Goal: Share content

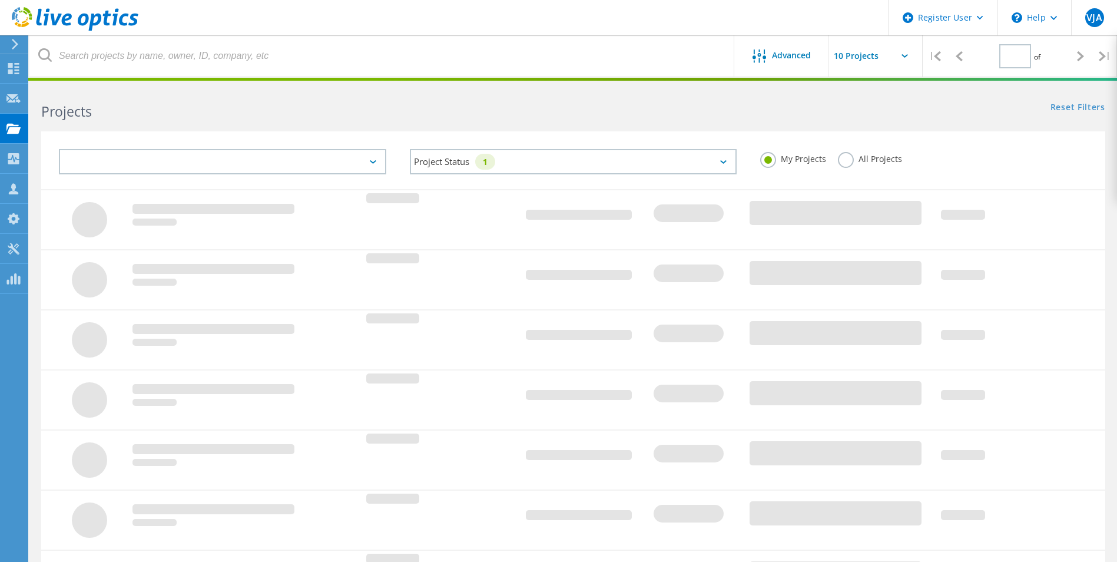
type input "1"
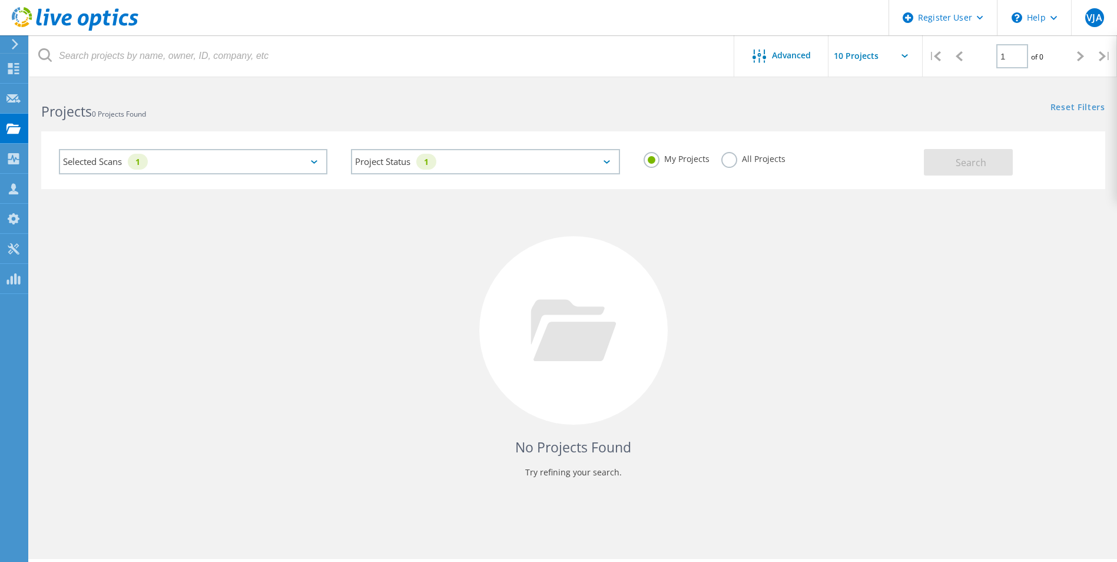
click at [138, 154] on div "1" at bounding box center [138, 162] width 20 height 16
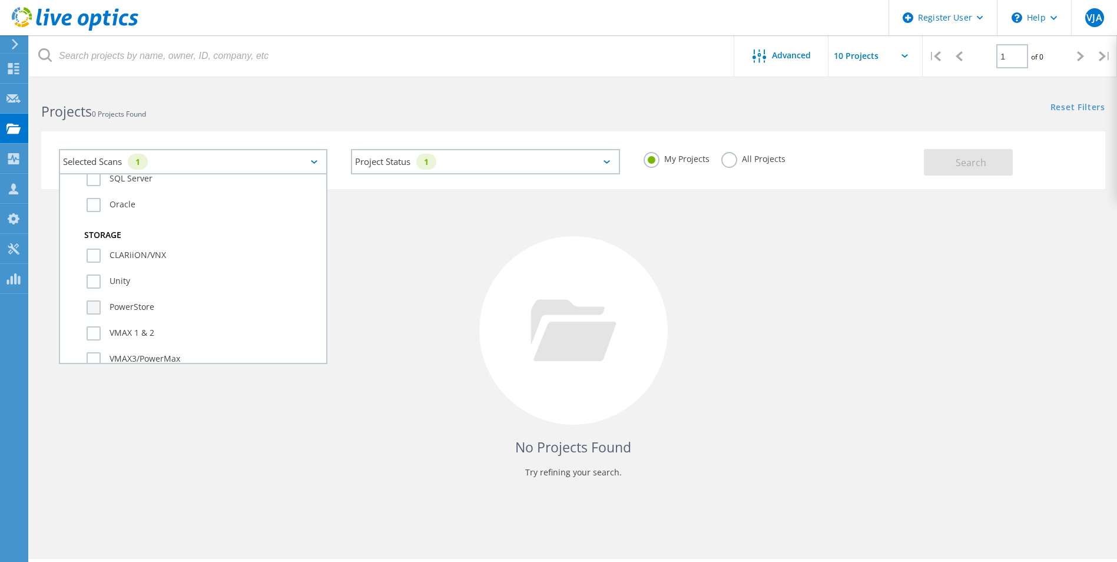
scroll to position [236, 0]
click at [121, 263] on label "Unity" at bounding box center [204, 262] width 234 height 14
click at [0, 0] on input "Unity" at bounding box center [0, 0] width 0 height 0
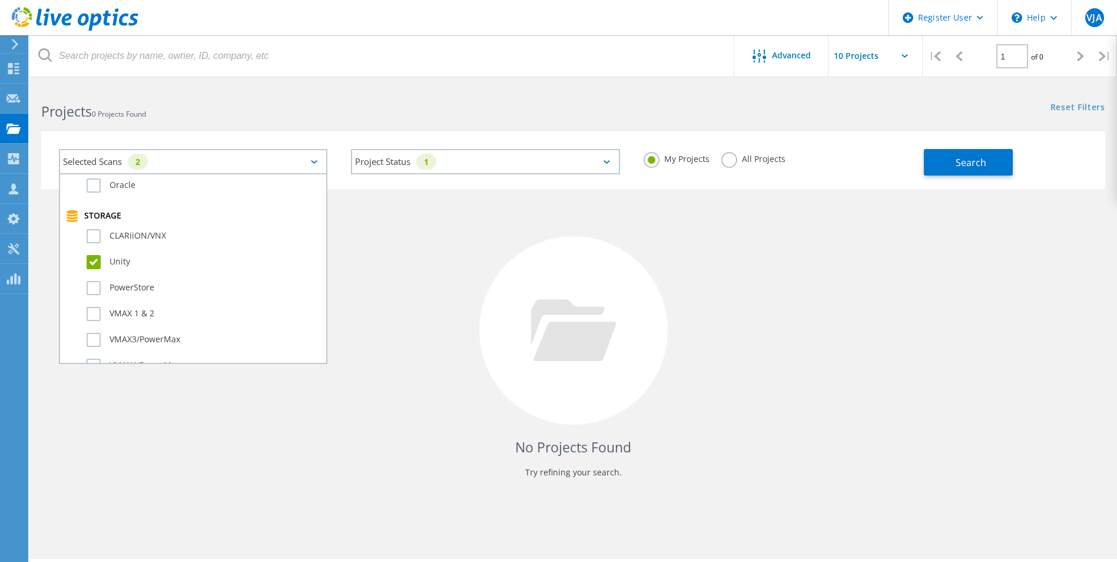
click at [532, 261] on div at bounding box center [573, 330] width 188 height 188
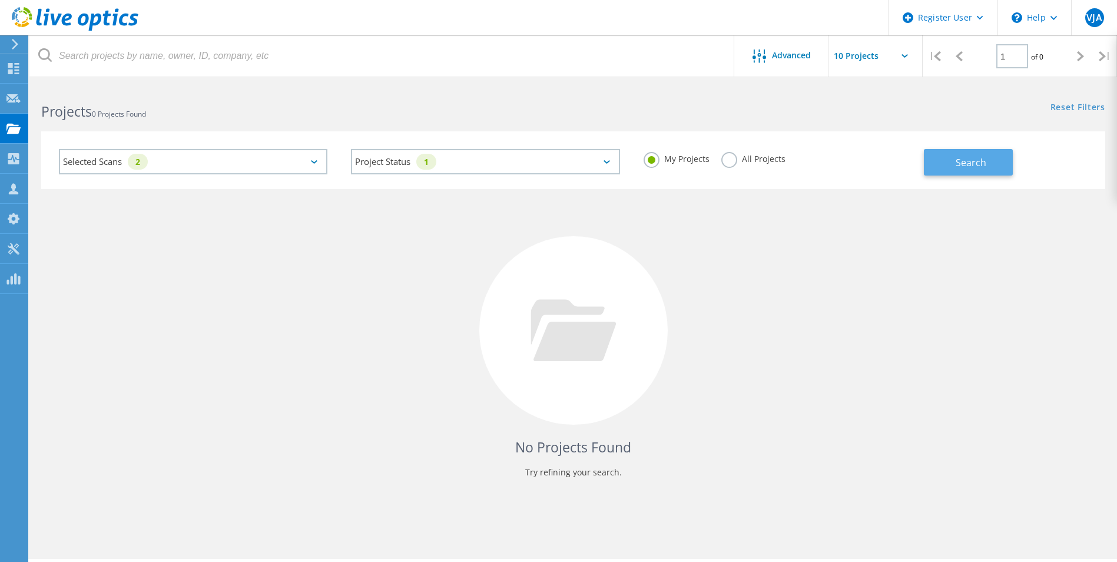
click at [948, 158] on button "Search" at bounding box center [968, 162] width 89 height 26
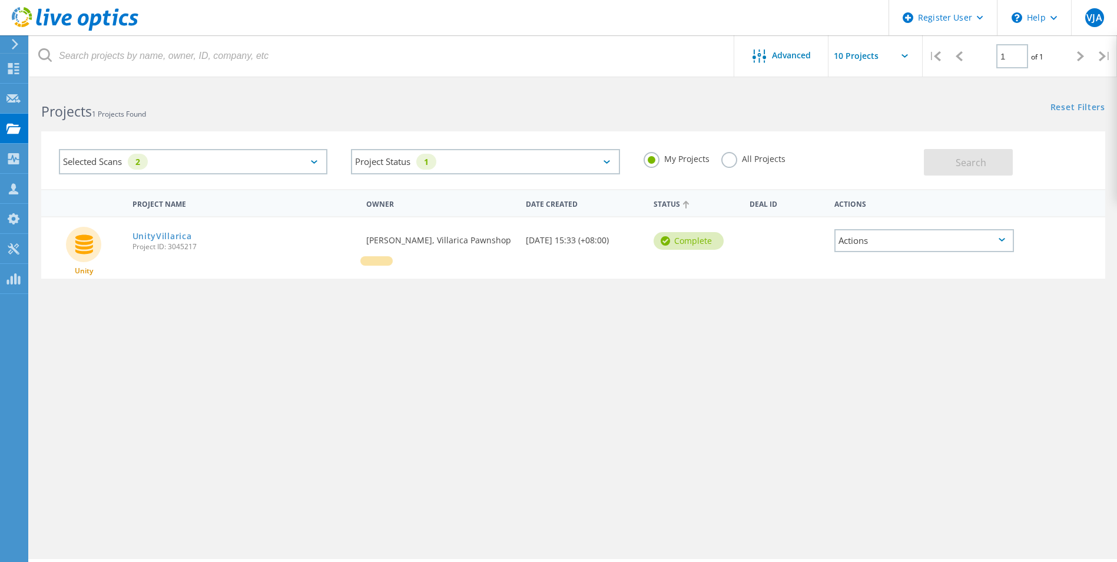
click at [880, 243] on div "Actions" at bounding box center [924, 240] width 180 height 23
click at [912, 248] on div "Share" at bounding box center [924, 250] width 177 height 18
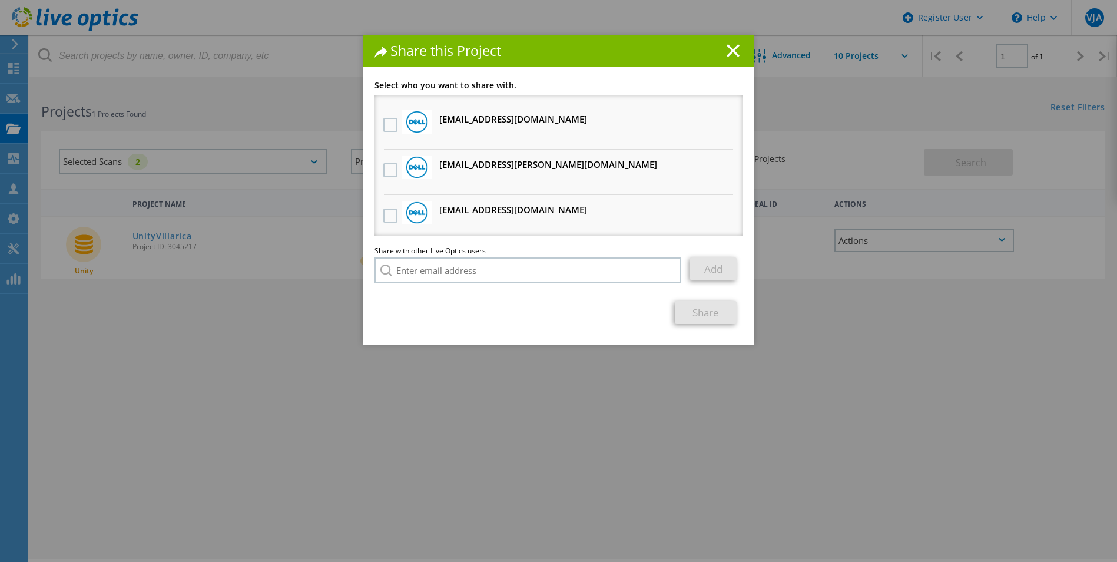
scroll to position [87, 0]
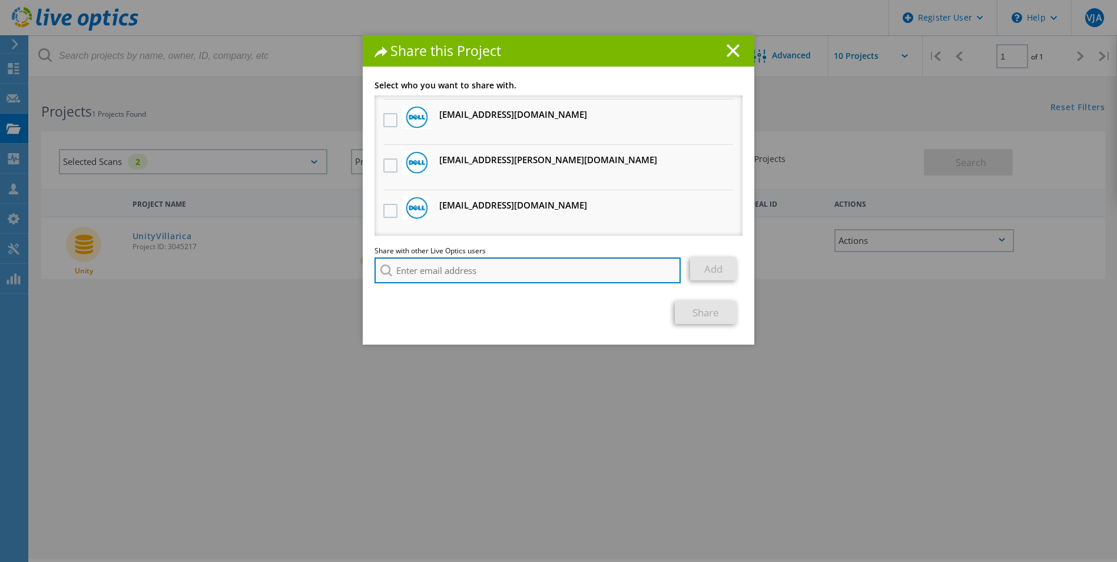
click at [569, 258] on input "search" at bounding box center [528, 270] width 306 height 26
paste input "[PERSON_NAME][EMAIL_ADDRESS][DOMAIN_NAME][PERSON_NAME]"
type input "[PERSON_NAME][EMAIL_ADDRESS][DOMAIN_NAME][PERSON_NAME]"
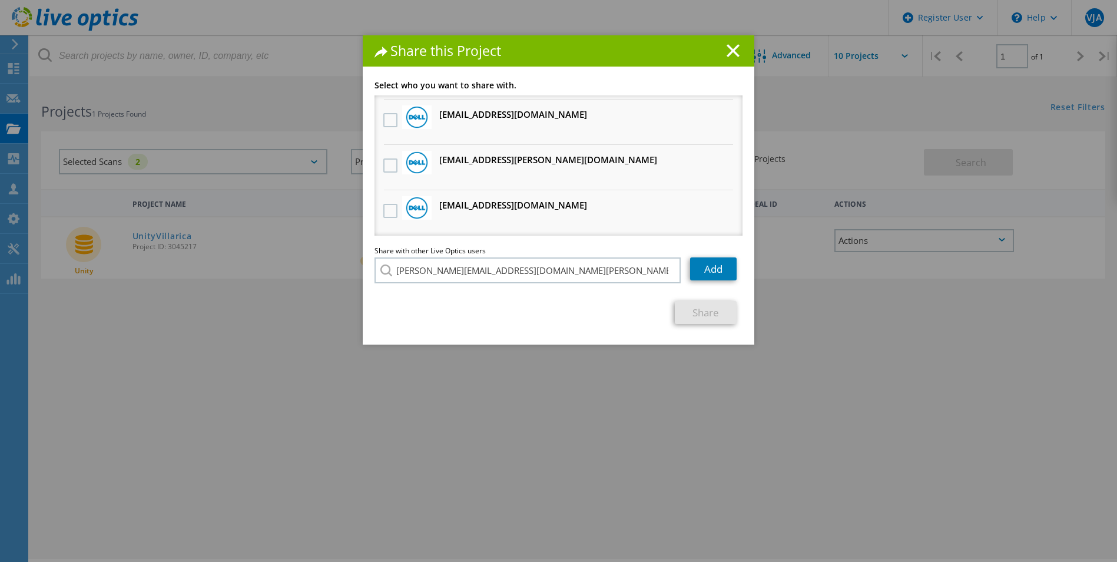
click at [452, 286] on li "[PERSON_NAME][EMAIL_ADDRESS][DOMAIN_NAME][PERSON_NAME]" at bounding box center [474, 278] width 198 height 14
click at [697, 273] on link "Add" at bounding box center [713, 268] width 47 height 23
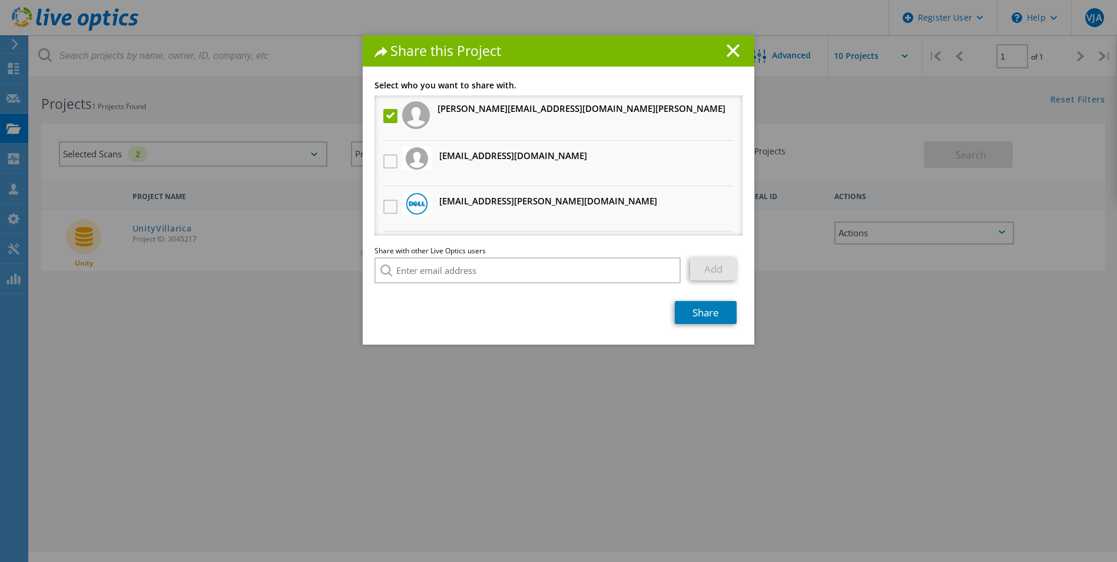
scroll to position [0, 0]
click at [708, 313] on link "Share" at bounding box center [706, 312] width 62 height 23
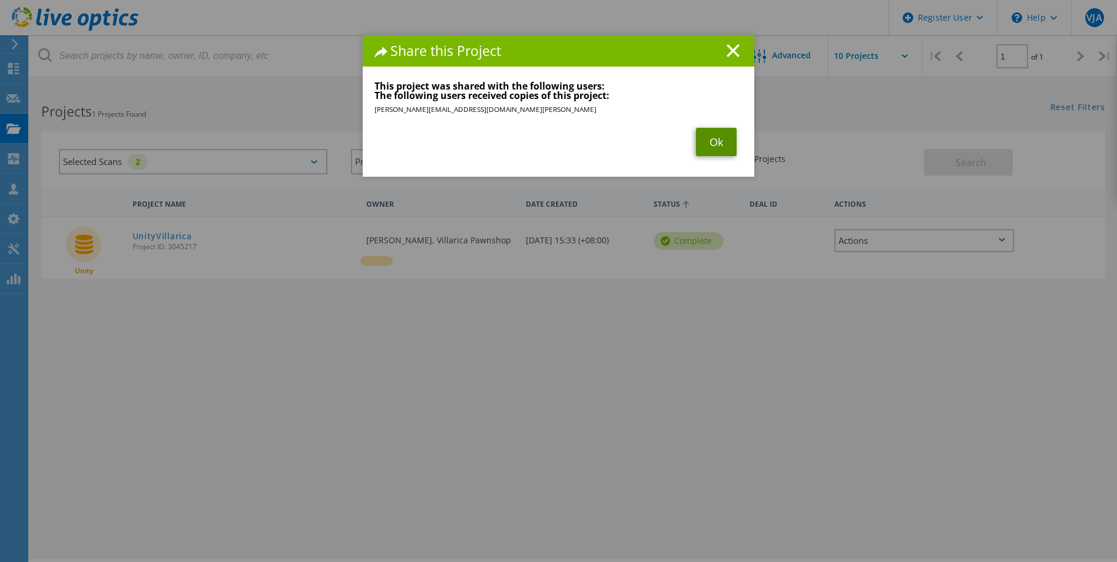
click at [711, 140] on link "Ok" at bounding box center [716, 142] width 41 height 28
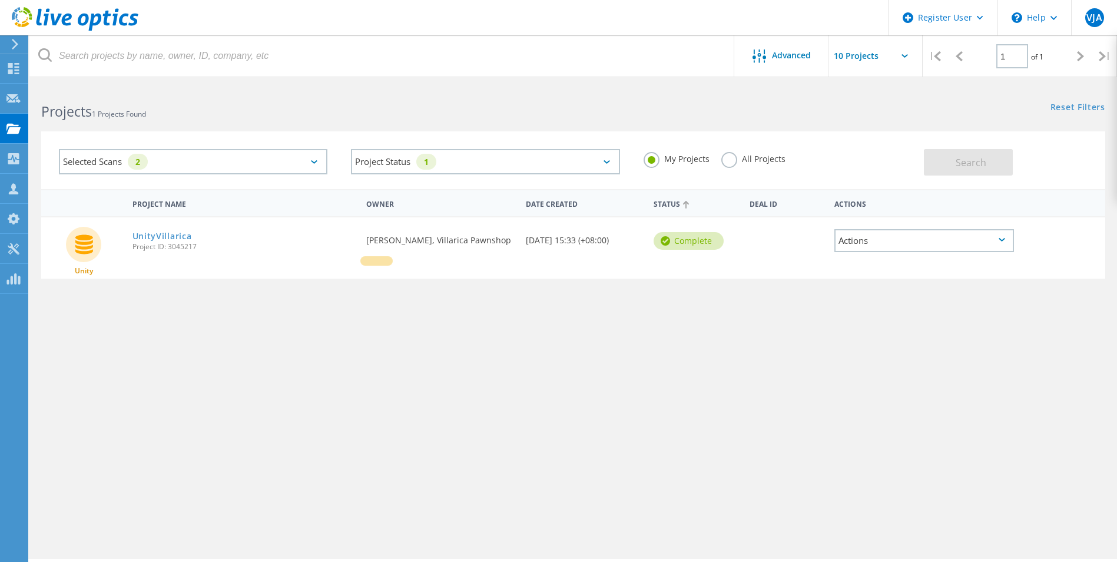
click at [156, 244] on span "Project ID: 3045217" at bounding box center [243, 246] width 223 height 7
click at [157, 235] on link "UnityVillarica" at bounding box center [161, 236] width 59 height 8
